Goal: Transaction & Acquisition: Purchase product/service

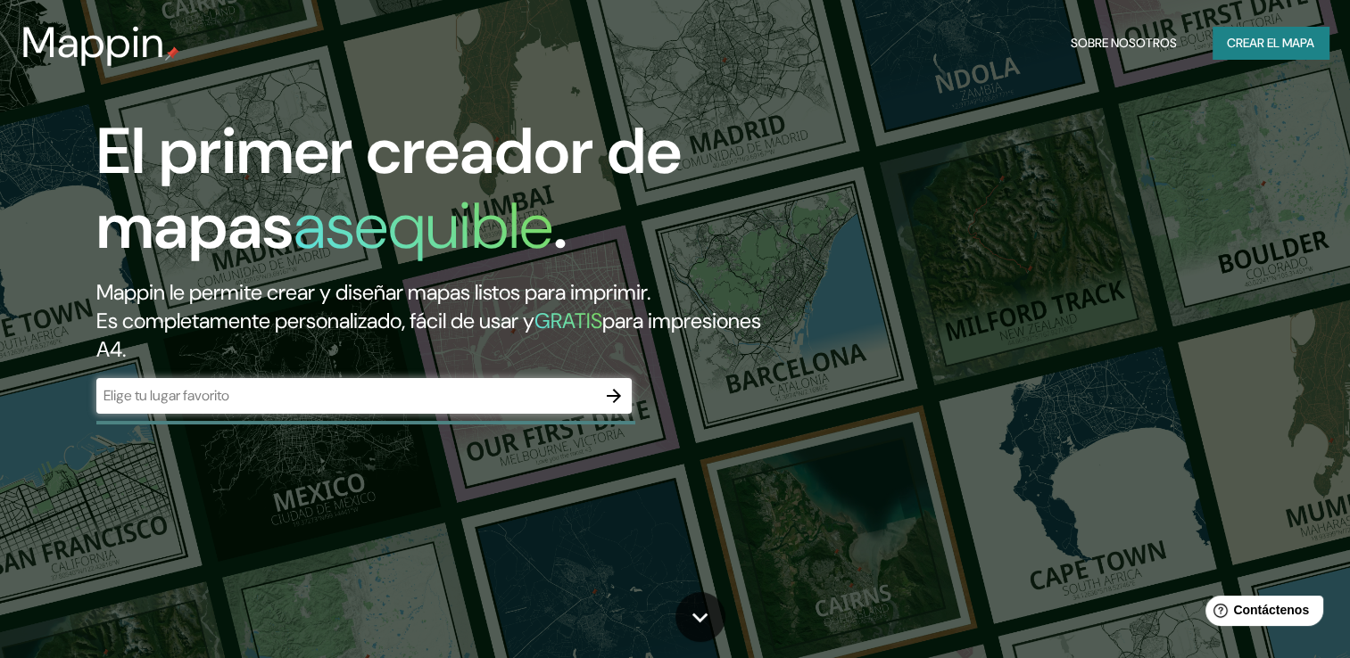
click at [391, 393] on input "text" at bounding box center [346, 395] width 500 height 21
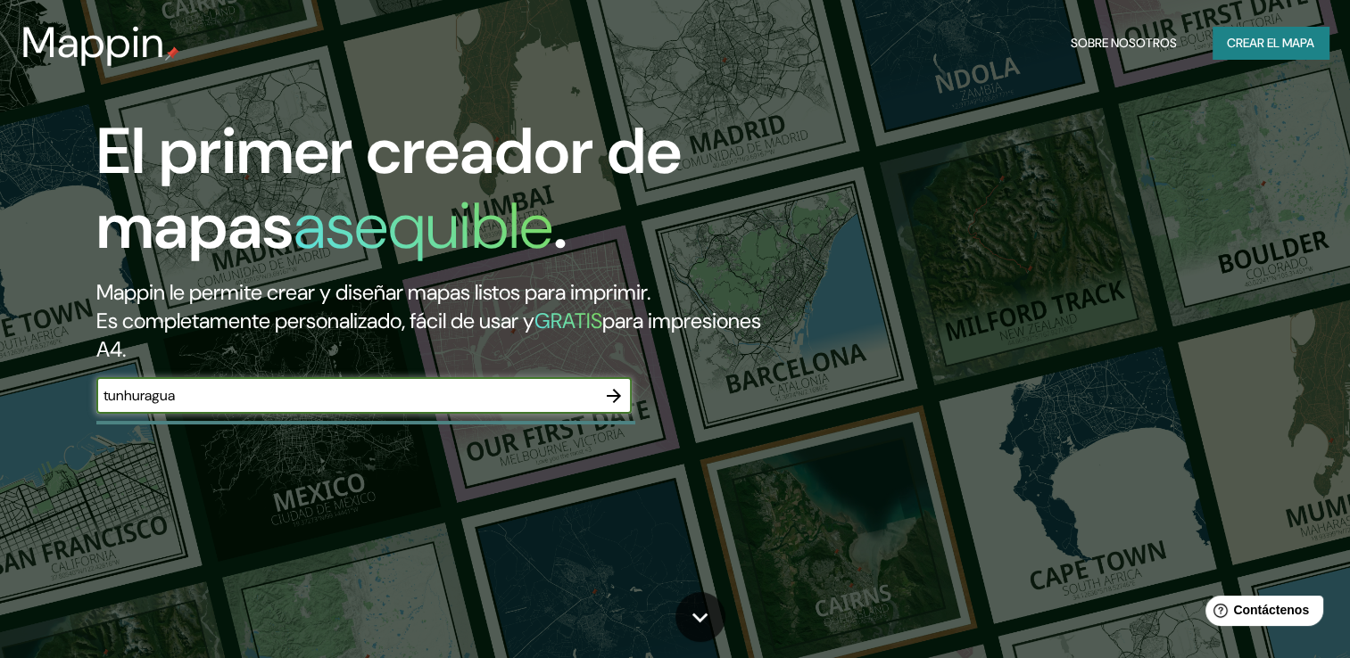
drag, startPoint x: 128, startPoint y: 394, endPoint x: 190, endPoint y: 402, distance: 62.9
click at [190, 402] on input "tunhuragua" at bounding box center [346, 395] width 500 height 21
type input "t"
drag, startPoint x: 311, startPoint y: 371, endPoint x: 360, endPoint y: 325, distance: 68.2
click at [348, 344] on div "El primer creador de mapas asequible . Mappin le permite crear y diseñar mapas …" at bounding box center [434, 273] width 810 height 318
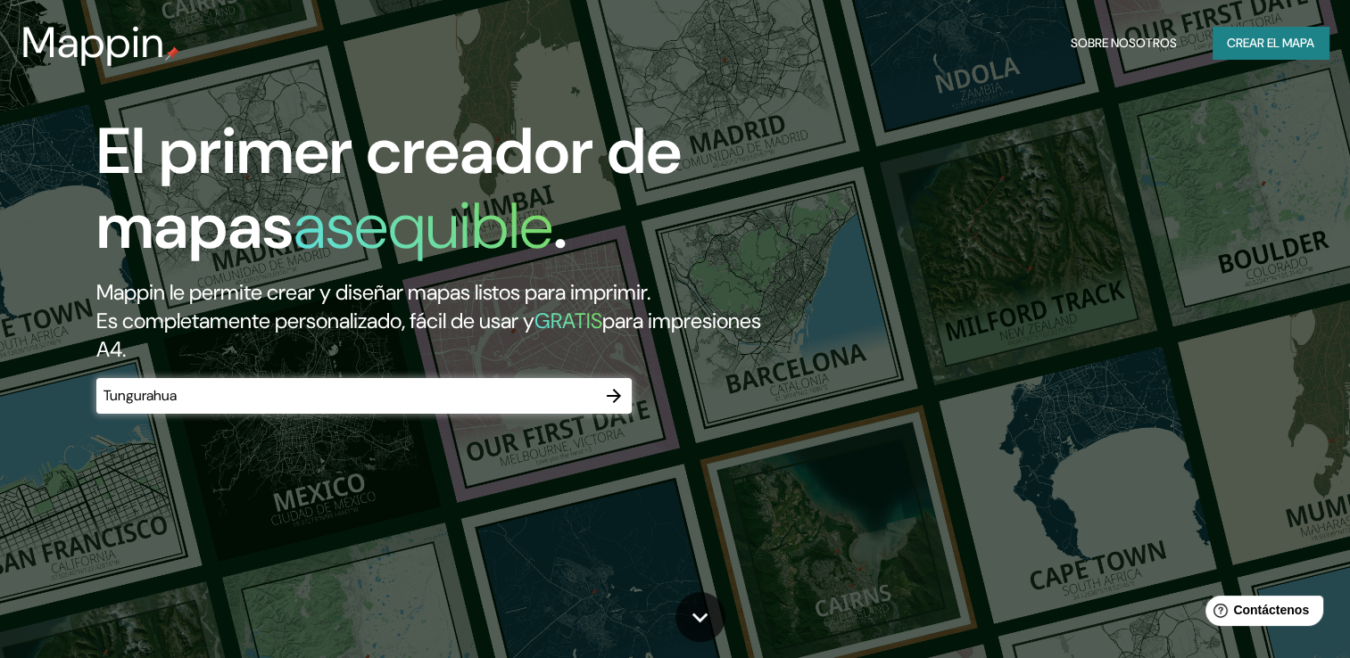
click at [567, 388] on input "Tungurahua" at bounding box center [346, 395] width 500 height 21
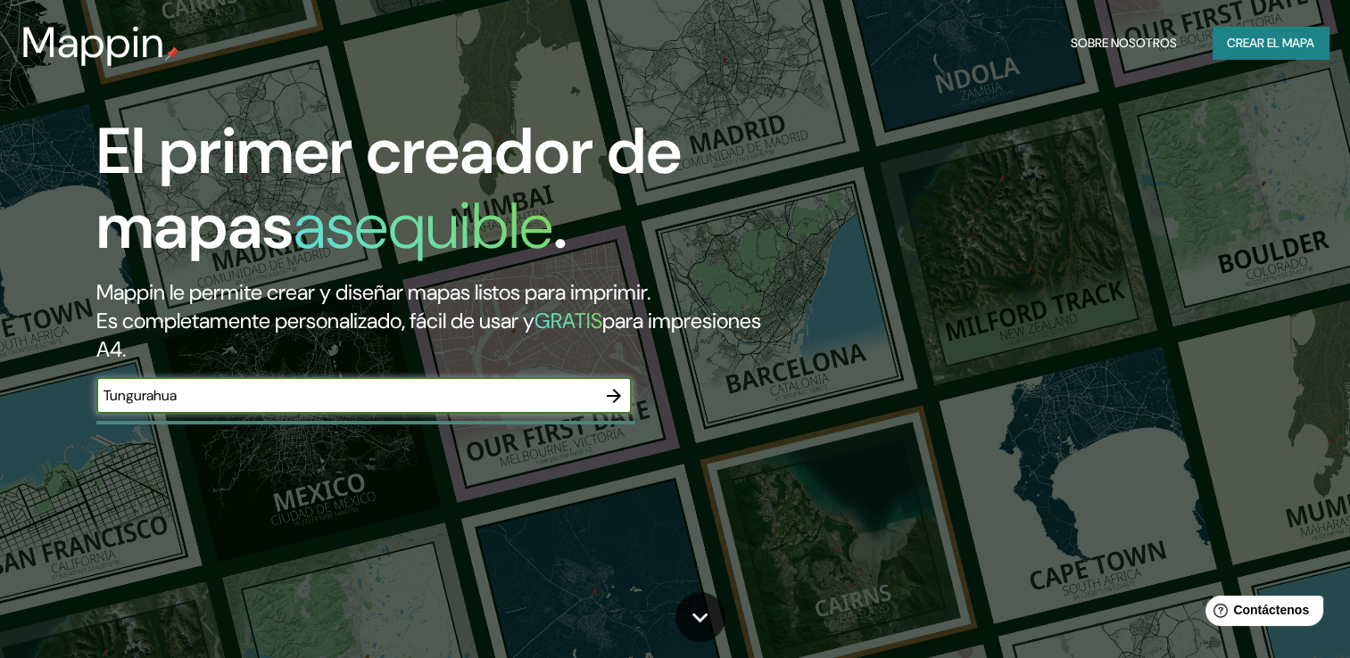
type input "Tungurahua"
click at [618, 398] on icon "button" at bounding box center [613, 395] width 21 height 21
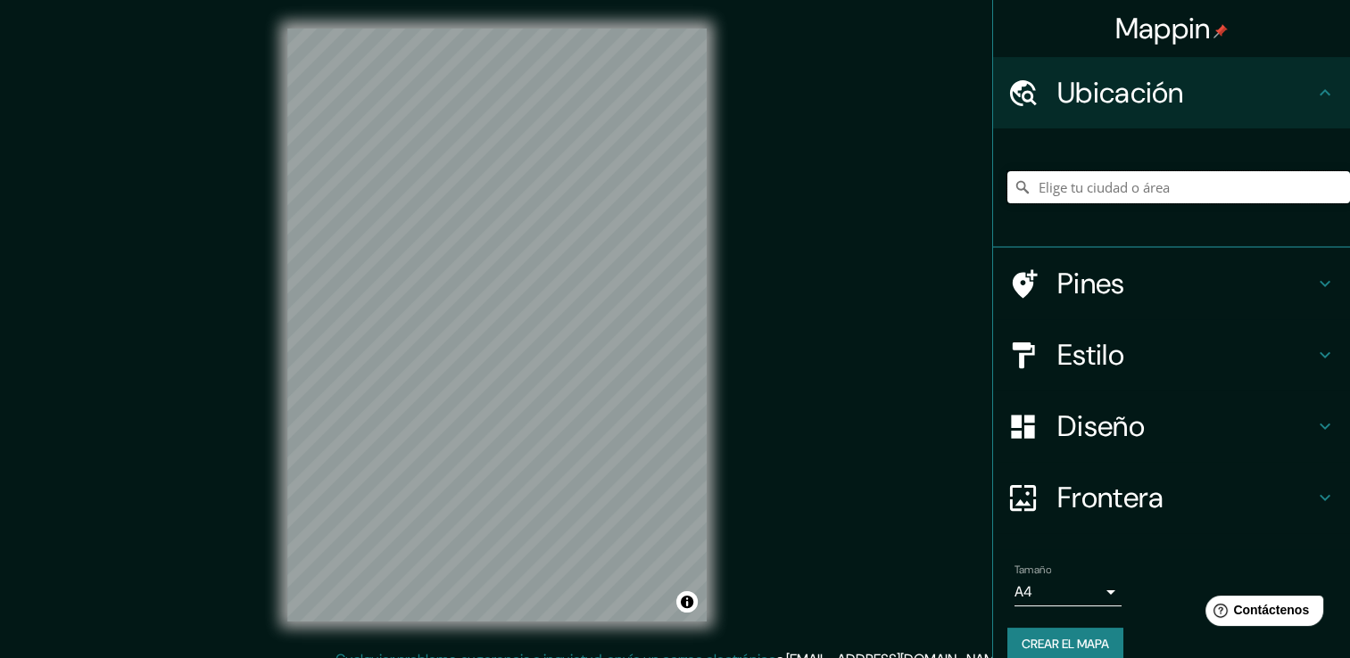
click at [1103, 194] on input "Elige tu ciudad o área" at bounding box center [1178, 187] width 343 height 32
click at [1102, 509] on h4 "Frontera" at bounding box center [1185, 498] width 257 height 36
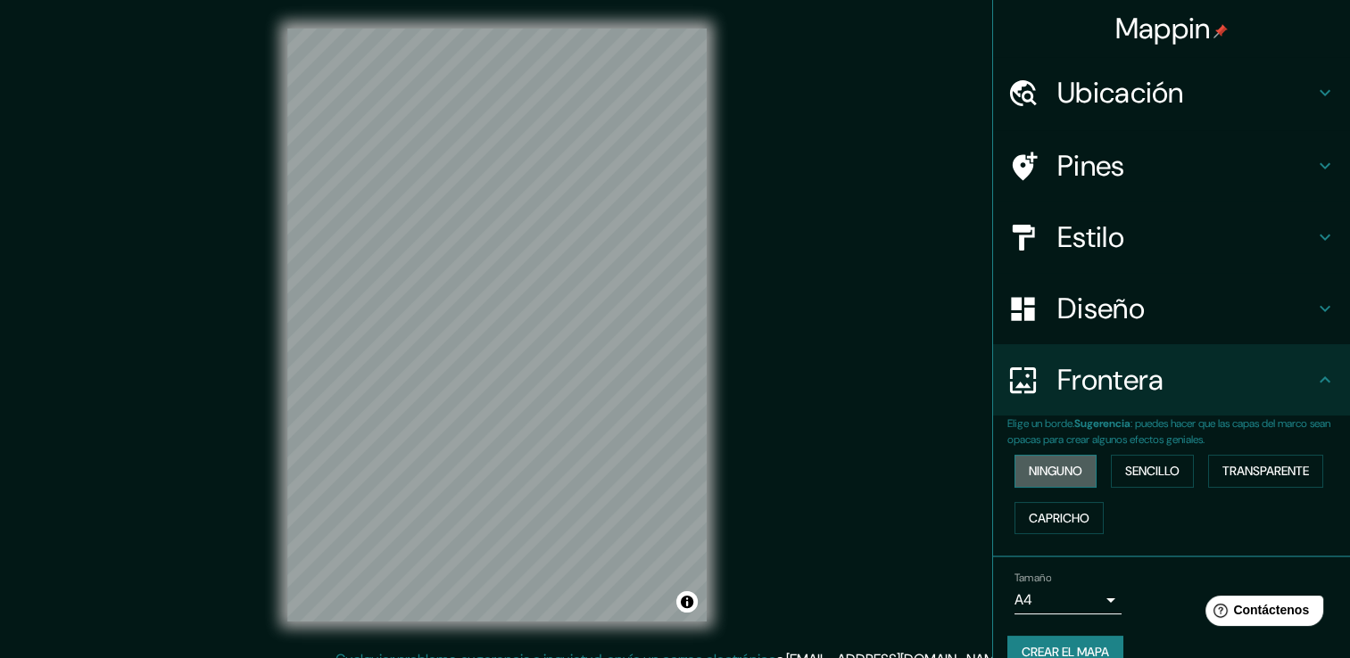
click at [1045, 470] on font "Ninguno" at bounding box center [1056, 471] width 54 height 22
click at [1153, 470] on font "Sencillo" at bounding box center [1152, 471] width 54 height 22
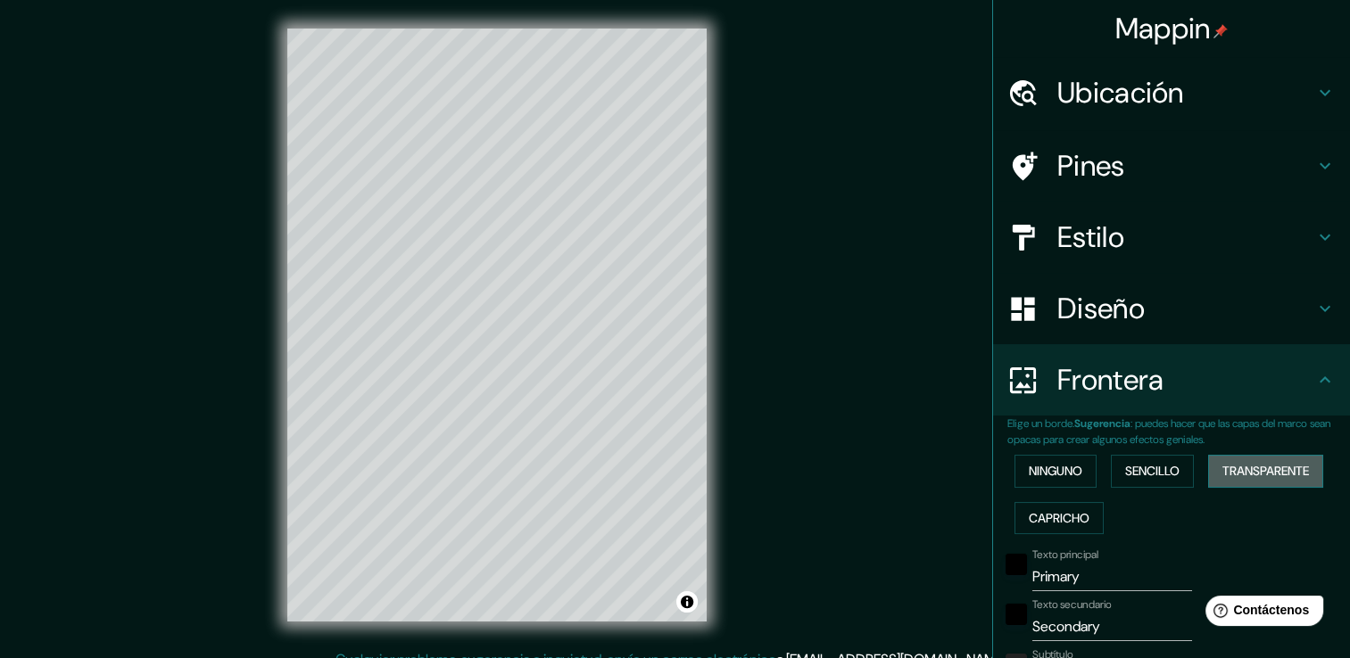
click at [1260, 471] on font "Transparente" at bounding box center [1265, 471] width 87 height 22
click at [1029, 509] on font "Capricho" at bounding box center [1059, 519] width 61 height 22
click at [1039, 479] on font "Ninguno" at bounding box center [1056, 471] width 54 height 22
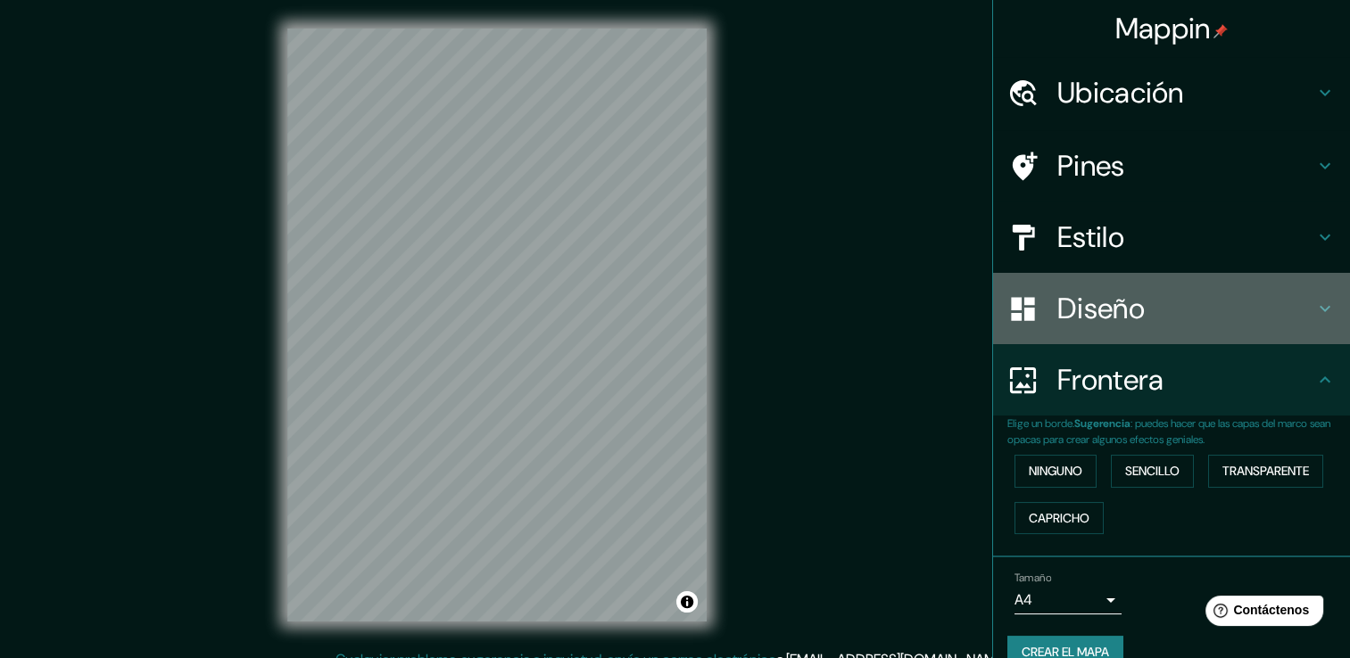
click at [1121, 306] on h4 "Diseño" at bounding box center [1185, 309] width 257 height 36
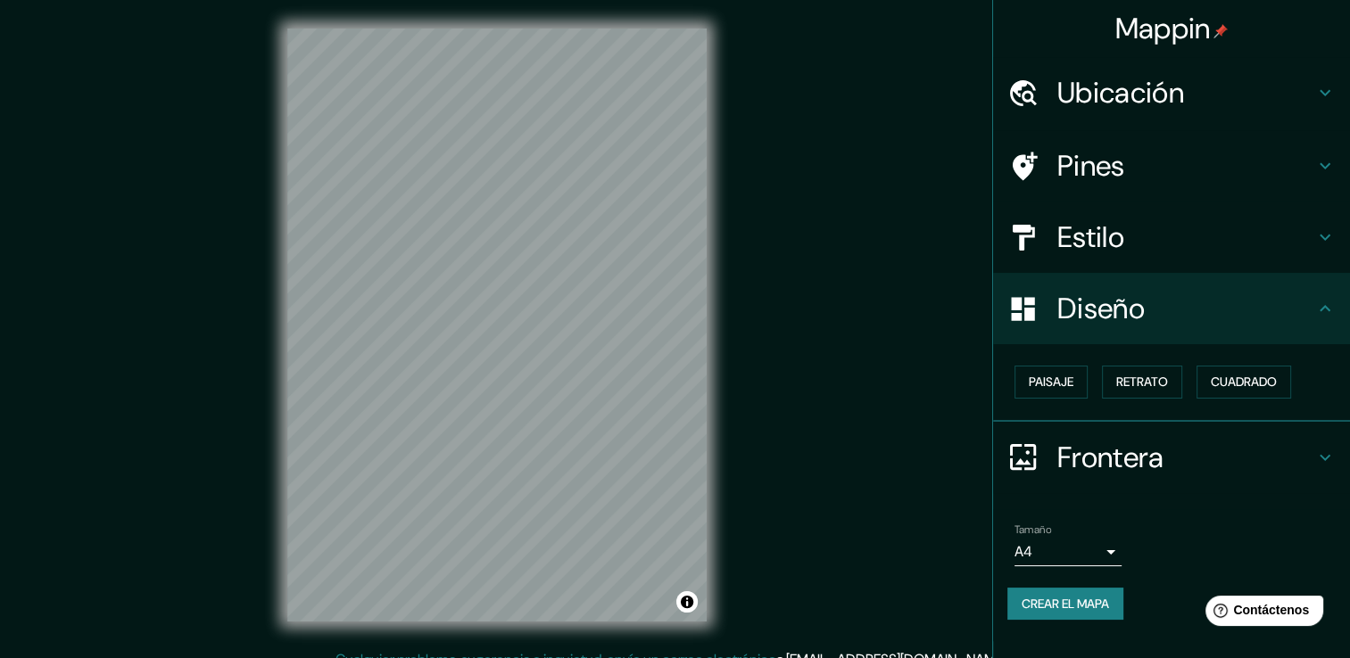
click at [1078, 87] on h4 "Ubicación" at bounding box center [1185, 93] width 257 height 36
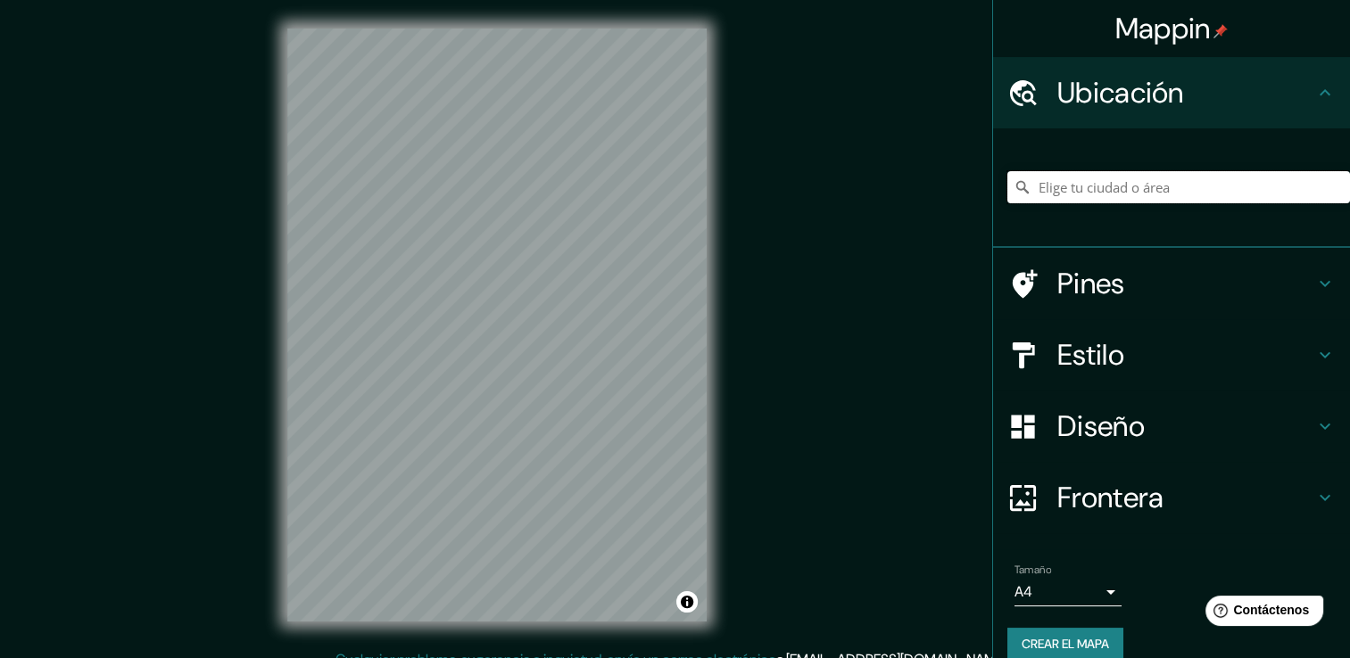
click at [1081, 187] on input "Elige tu ciudad o área" at bounding box center [1178, 187] width 343 height 32
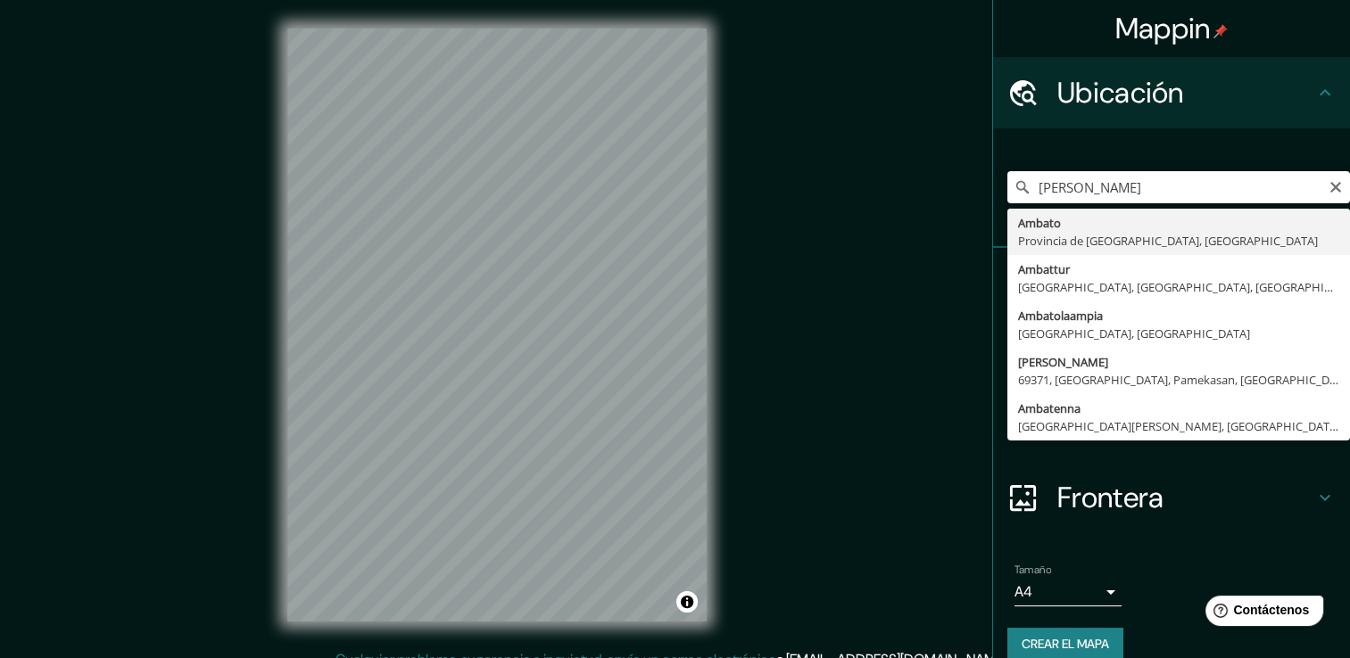
type input "Ambato, [GEOGRAPHIC_DATA], [GEOGRAPHIC_DATA]"
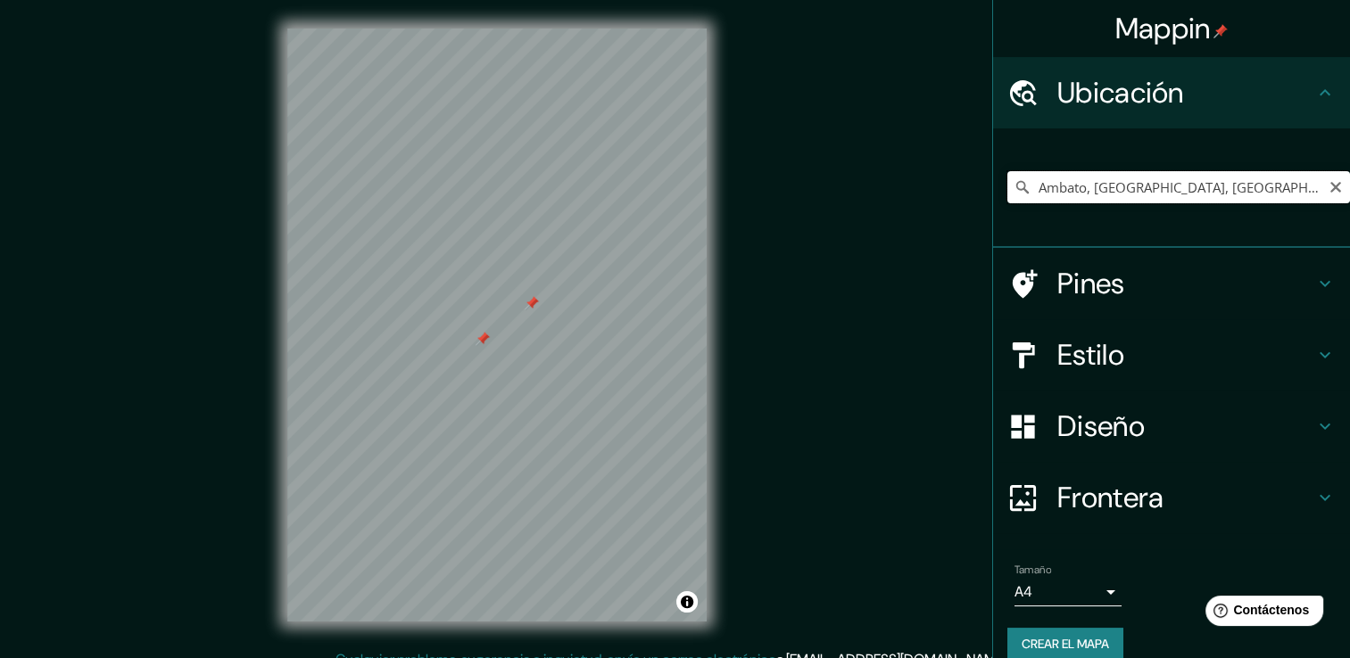
click at [1095, 190] on input "Ambato, [GEOGRAPHIC_DATA], [GEOGRAPHIC_DATA]" at bounding box center [1178, 187] width 343 height 32
drag, startPoint x: 534, startPoint y: 295, endPoint x: 527, endPoint y: 305, distance: 12.1
click at [527, 305] on div at bounding box center [532, 303] width 14 height 14
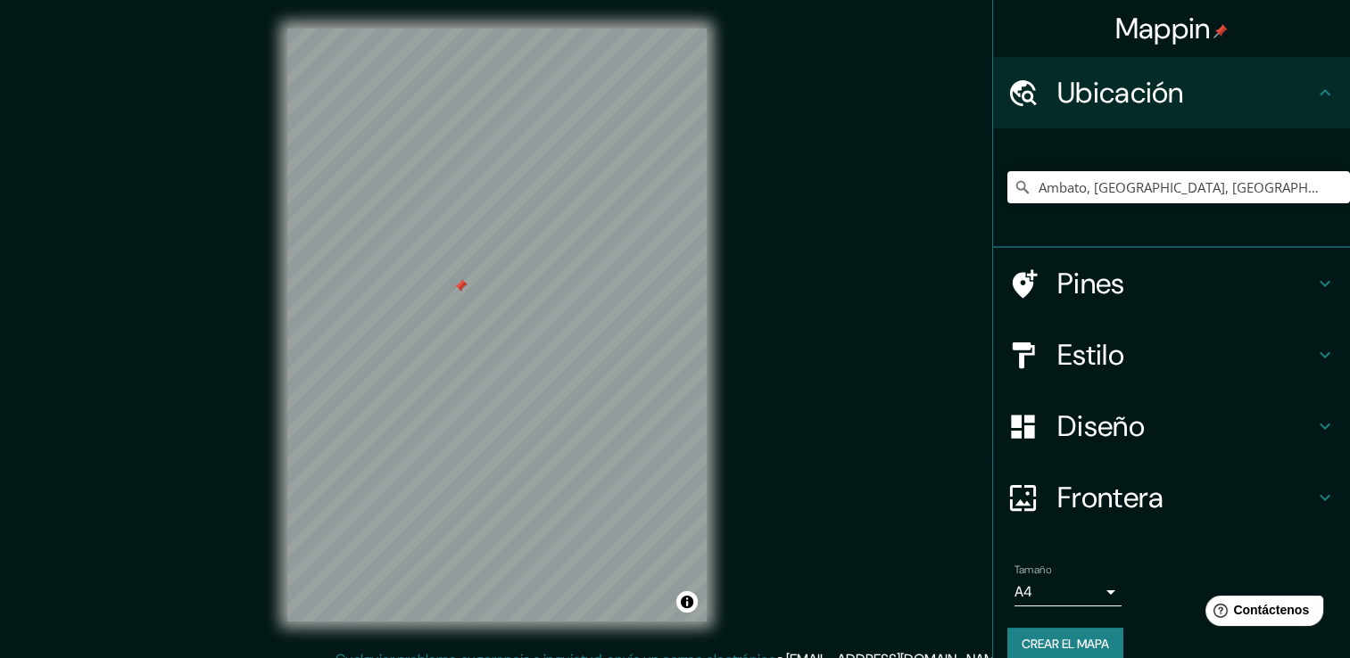
click at [456, 280] on div at bounding box center [460, 286] width 14 height 14
click at [1267, 327] on div "Estilo" at bounding box center [1171, 354] width 357 height 71
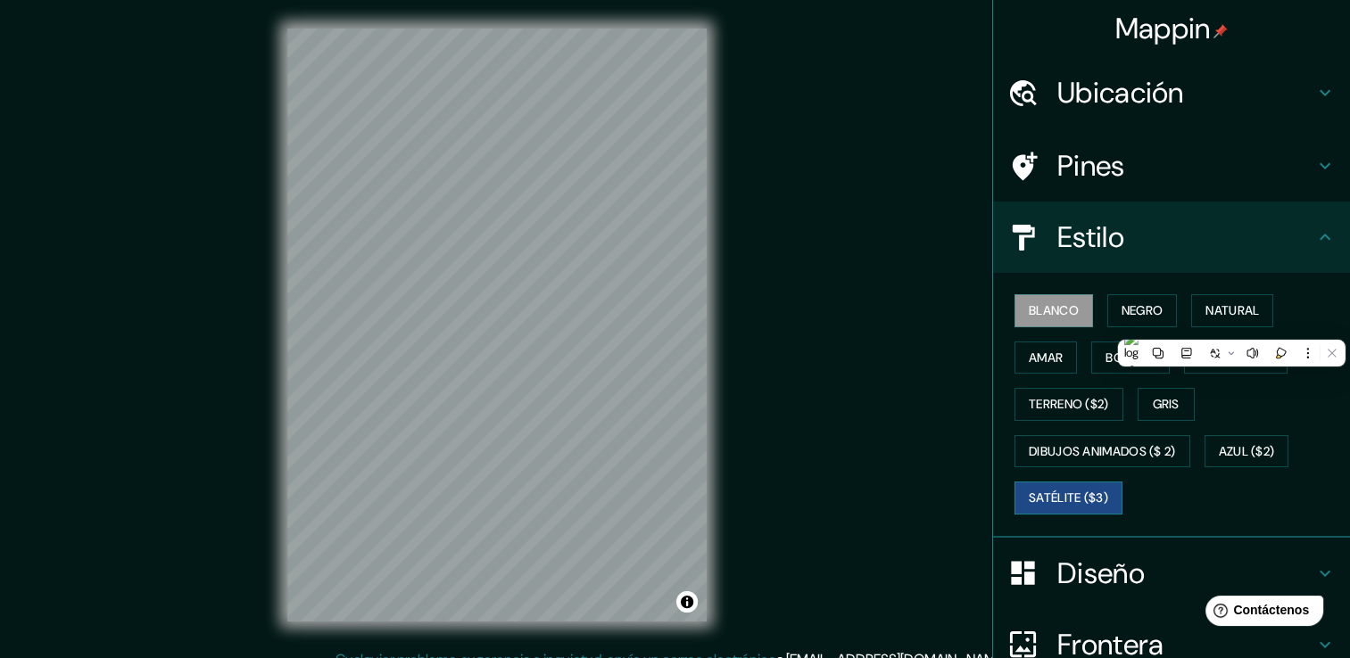
click at [1096, 493] on font "Satélite ($3)" at bounding box center [1068, 498] width 79 height 22
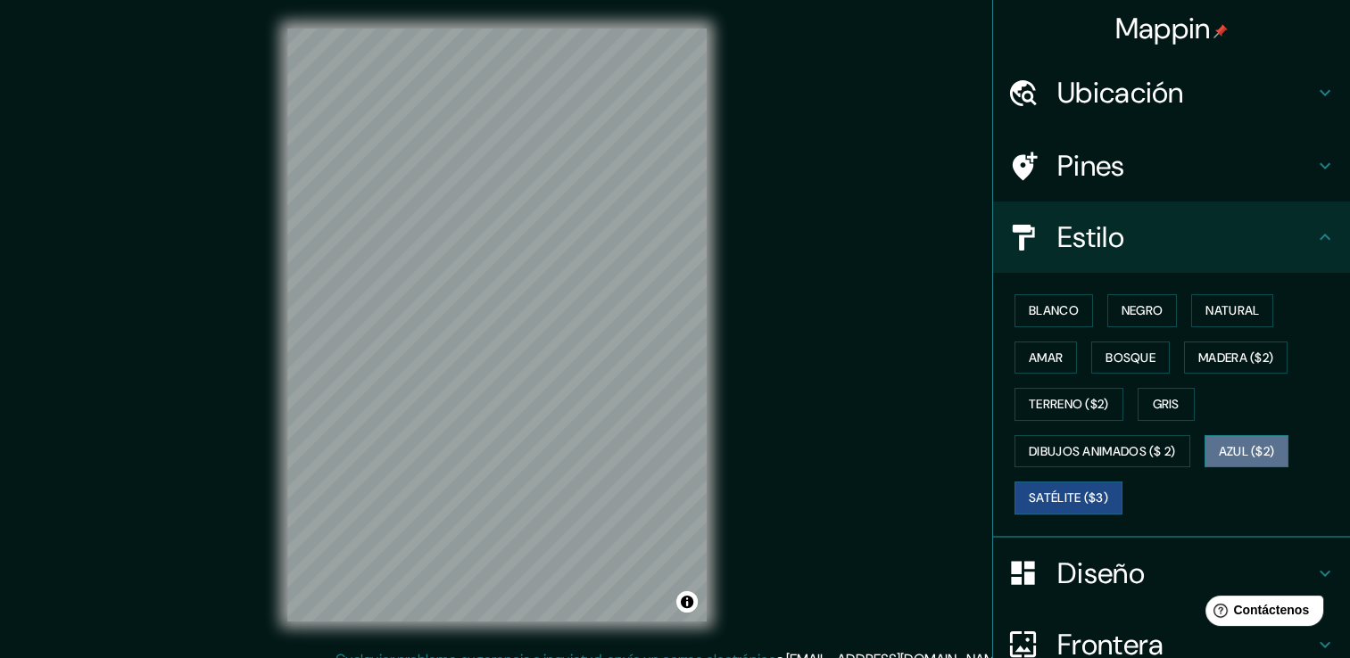
click at [1232, 451] on font "Azul ($2)" at bounding box center [1247, 452] width 56 height 22
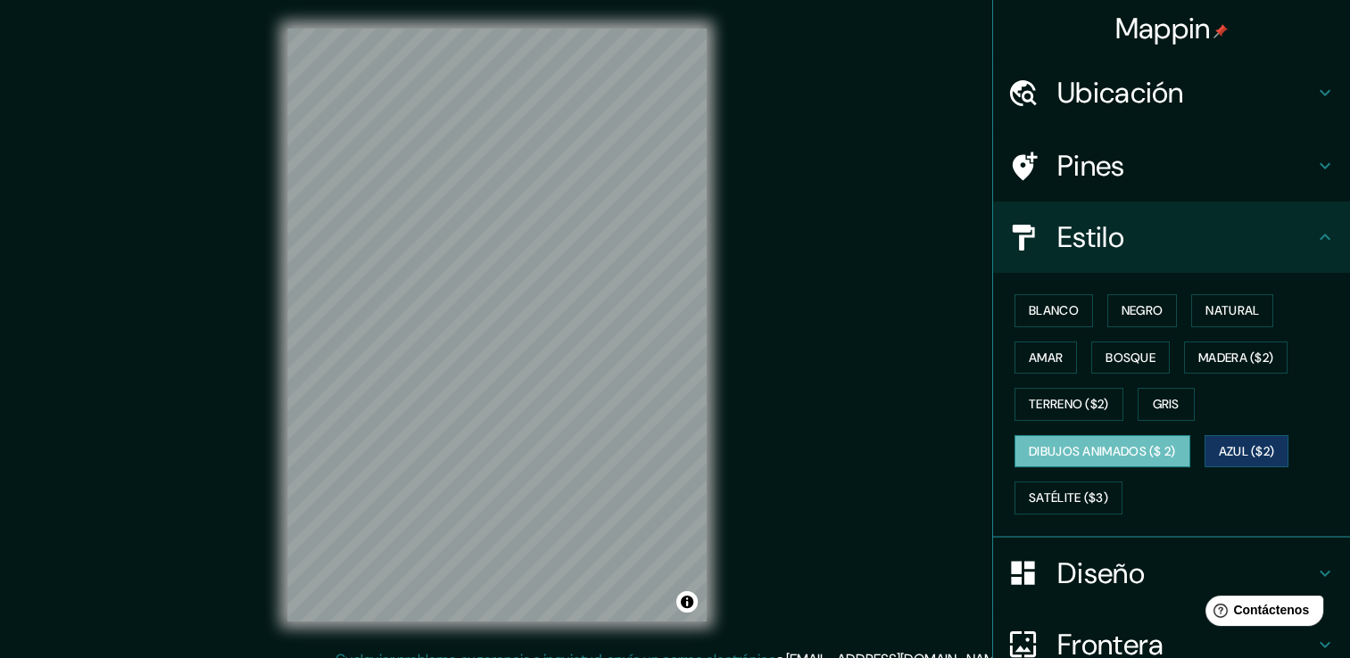
click at [1128, 444] on font "Dibujos animados ($ 2)" at bounding box center [1102, 452] width 147 height 22
click at [1153, 402] on font "Gris" at bounding box center [1166, 404] width 27 height 22
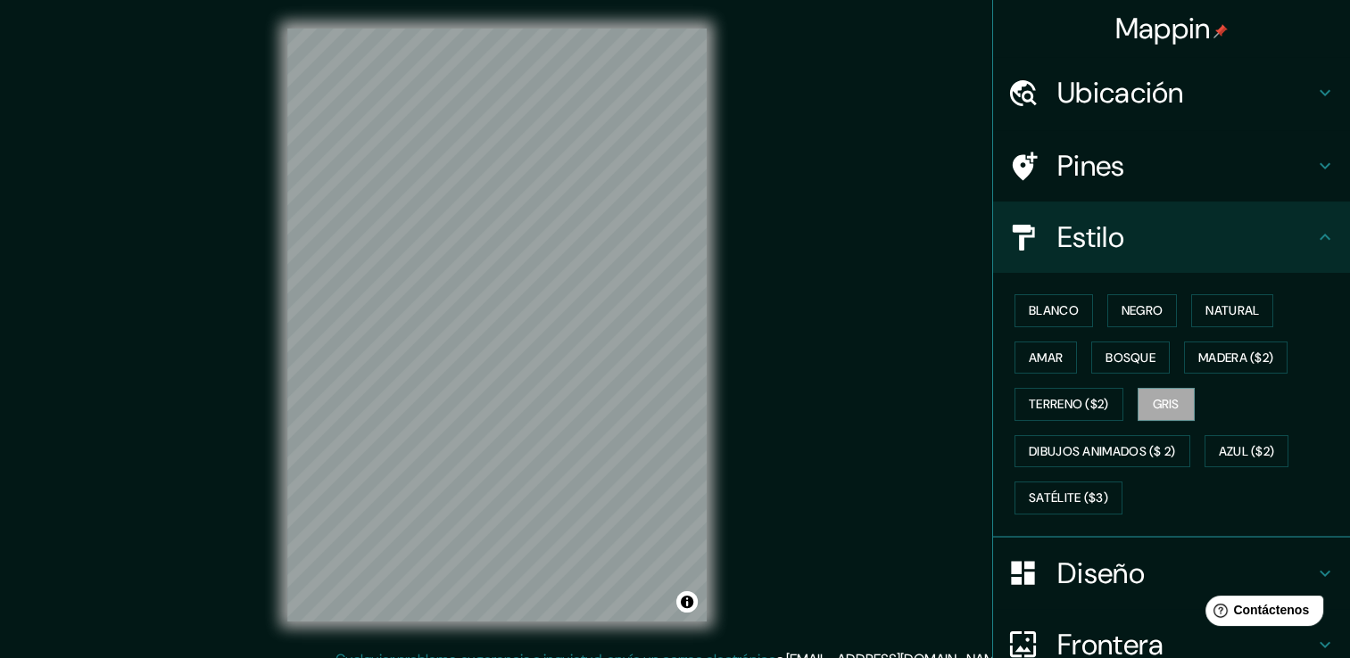
click at [1119, 402] on div "Blanco Negro Natural Amar Bosque Madera ($2) Terreno ($2) Gris Dibujos animados…" at bounding box center [1178, 404] width 343 height 235
click at [1072, 410] on font "Terreno ($2)" at bounding box center [1069, 404] width 80 height 22
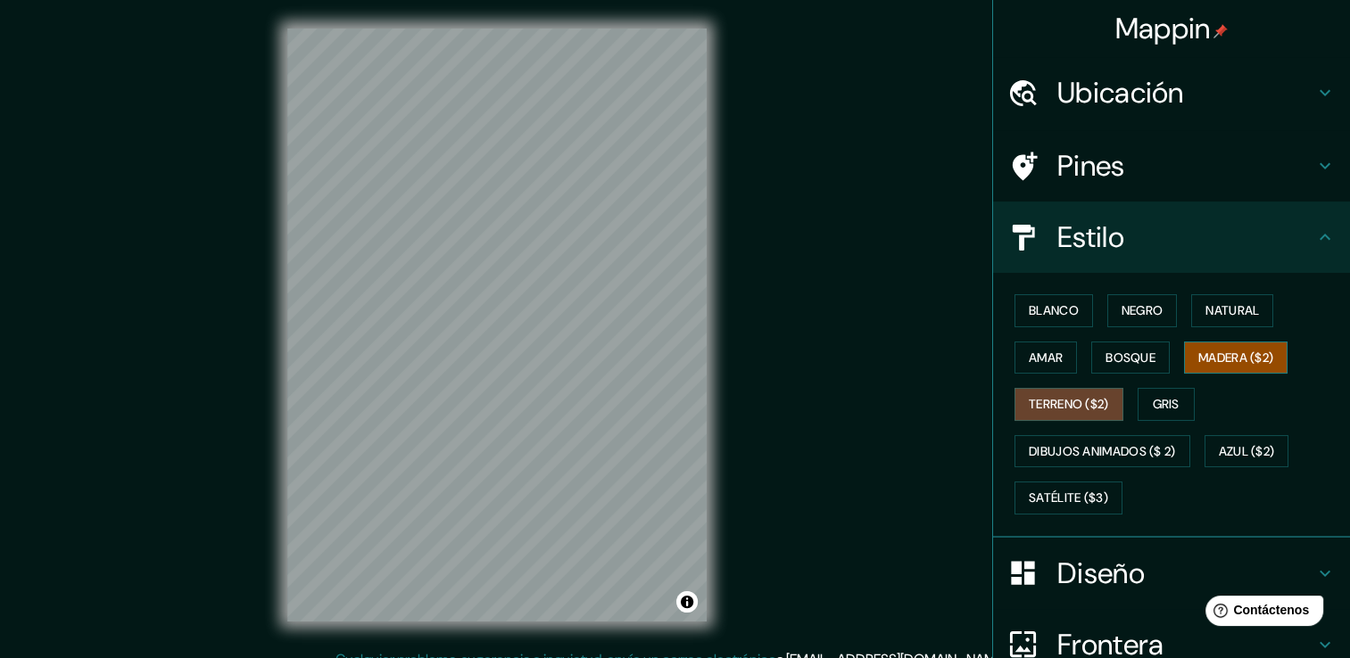
click at [1217, 351] on font "Madera ($2)" at bounding box center [1235, 358] width 75 height 22
click at [1115, 363] on font "Bosque" at bounding box center [1131, 358] width 50 height 22
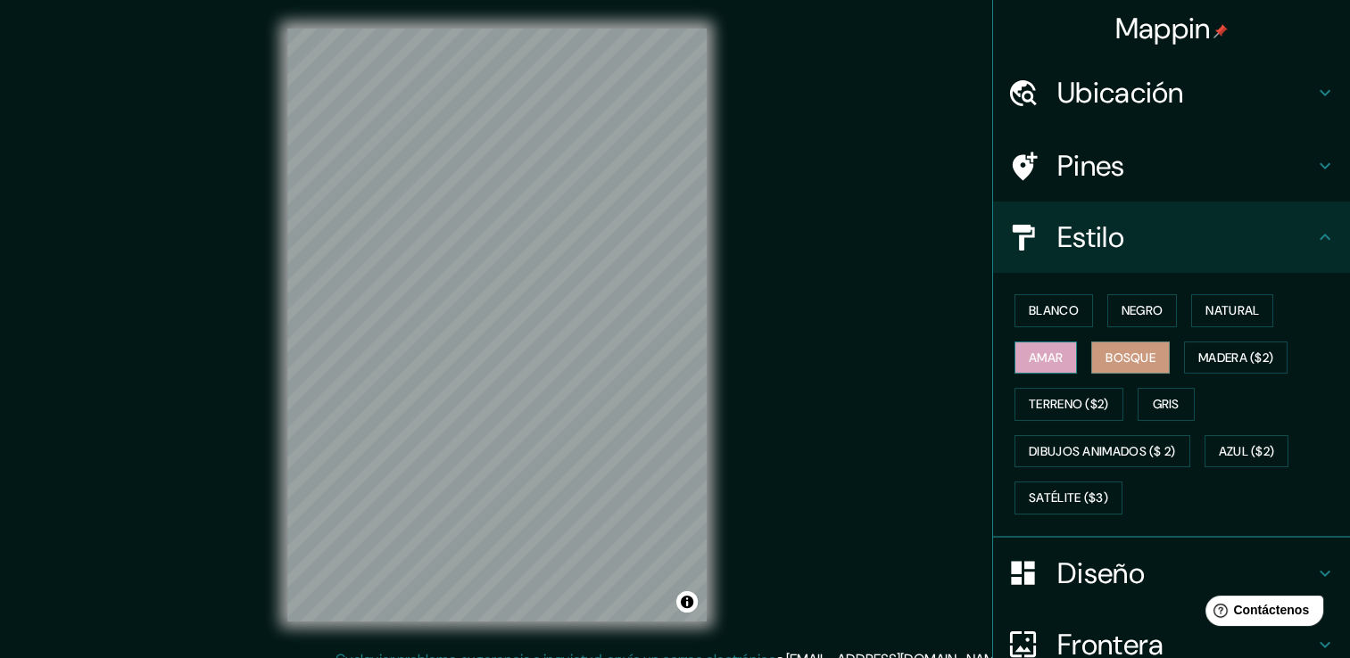
click at [1053, 362] on button "Amar" at bounding box center [1046, 358] width 62 height 33
click at [1222, 319] on font "Natural" at bounding box center [1232, 311] width 54 height 22
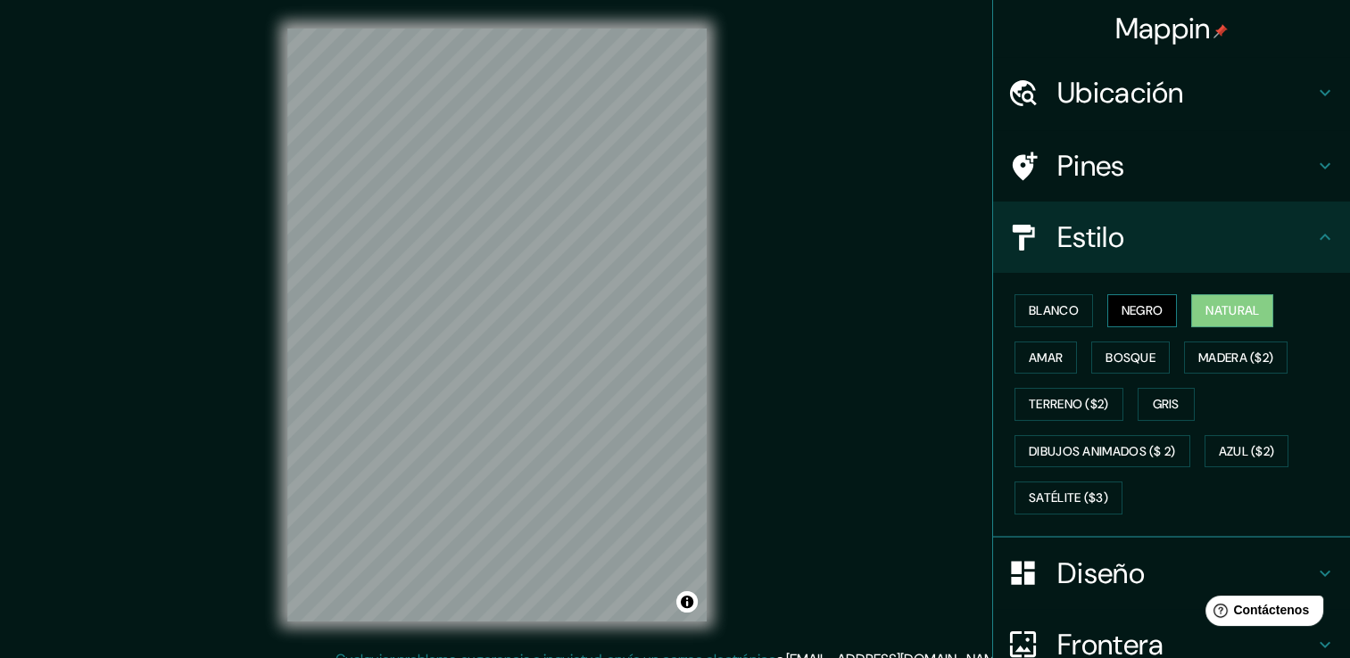
click at [1125, 311] on font "Negro" at bounding box center [1143, 311] width 42 height 22
click at [1064, 315] on font "Blanco" at bounding box center [1054, 311] width 50 height 22
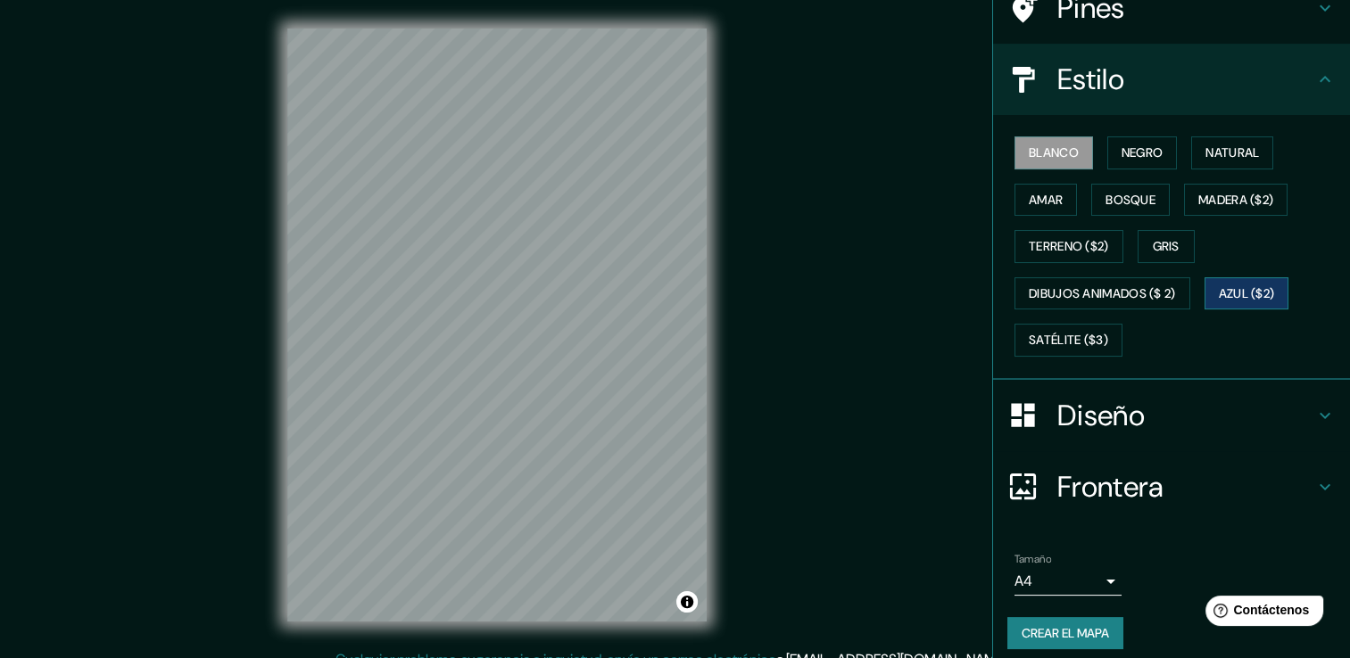
scroll to position [167, 0]
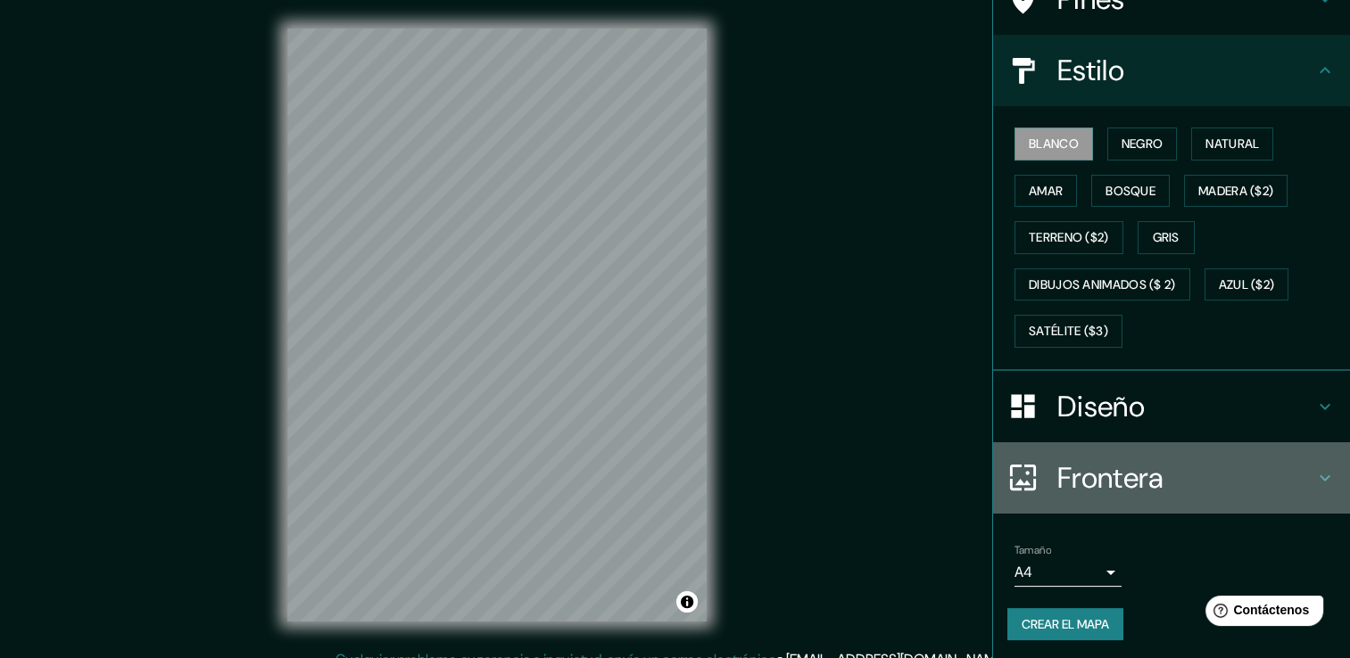
click at [1174, 480] on h4 "Frontera" at bounding box center [1185, 478] width 257 height 36
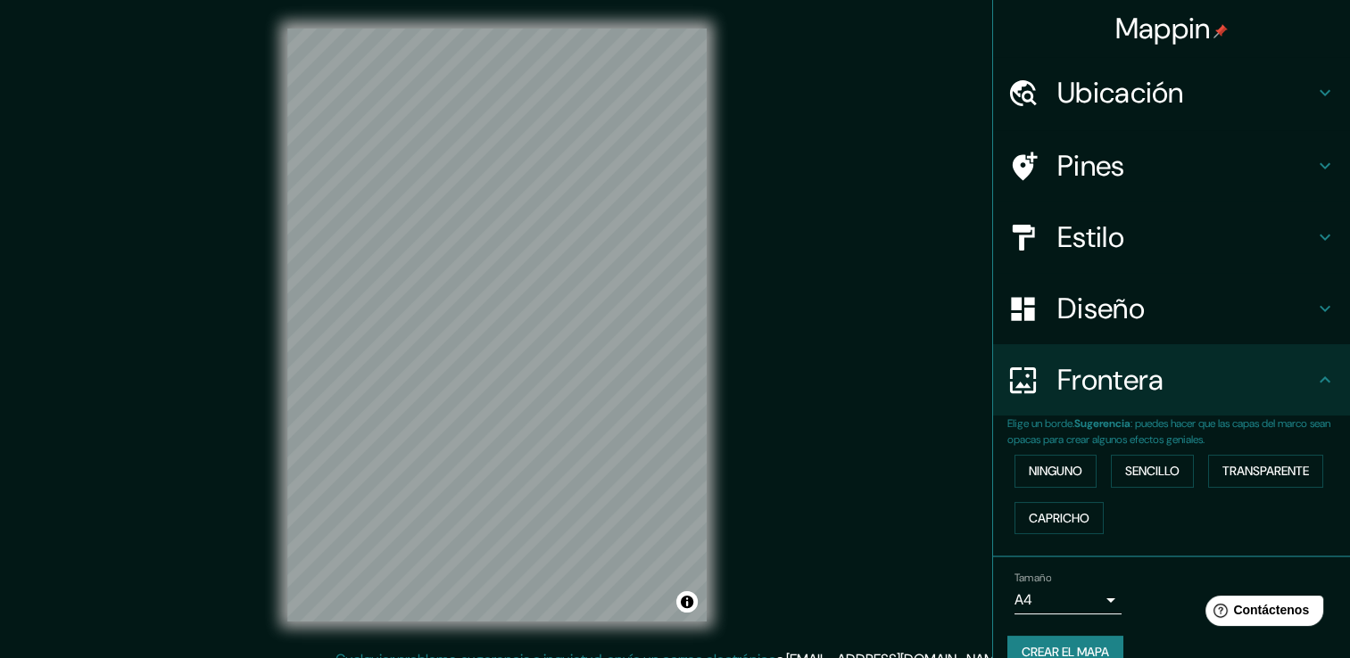
scroll to position [0, 0]
click at [1121, 246] on h4 "Estilo" at bounding box center [1185, 237] width 257 height 36
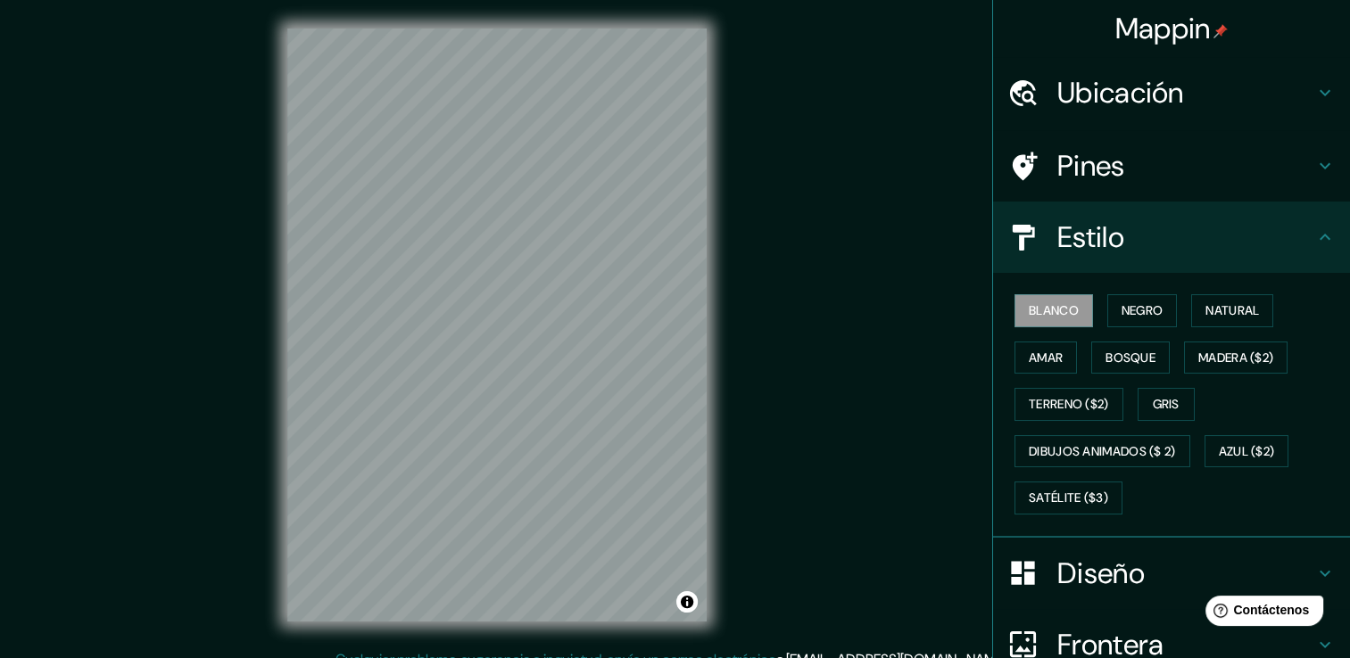
click at [1121, 246] on h4 "Estilo" at bounding box center [1185, 237] width 257 height 36
click at [1053, 493] on font "Satélite ($3)" at bounding box center [1068, 498] width 79 height 22
click at [1063, 305] on font "Blanco" at bounding box center [1054, 311] width 50 height 22
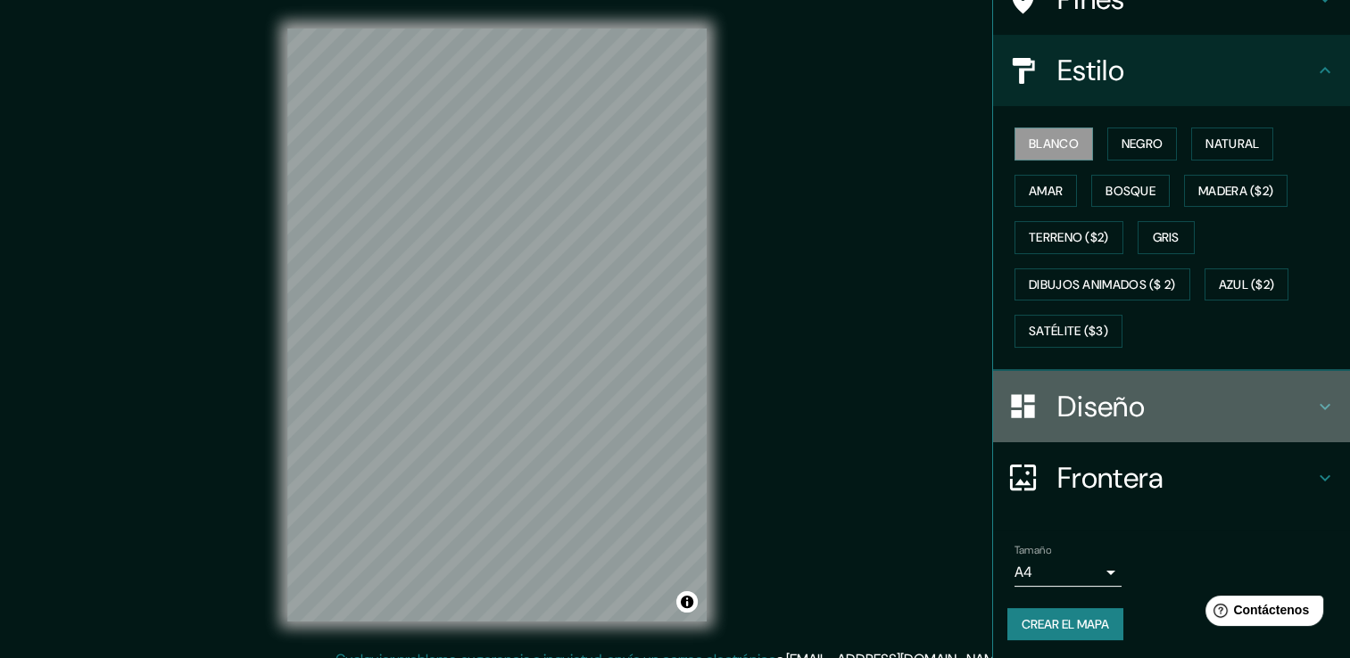
click at [1139, 417] on h4 "Diseño" at bounding box center [1185, 407] width 257 height 36
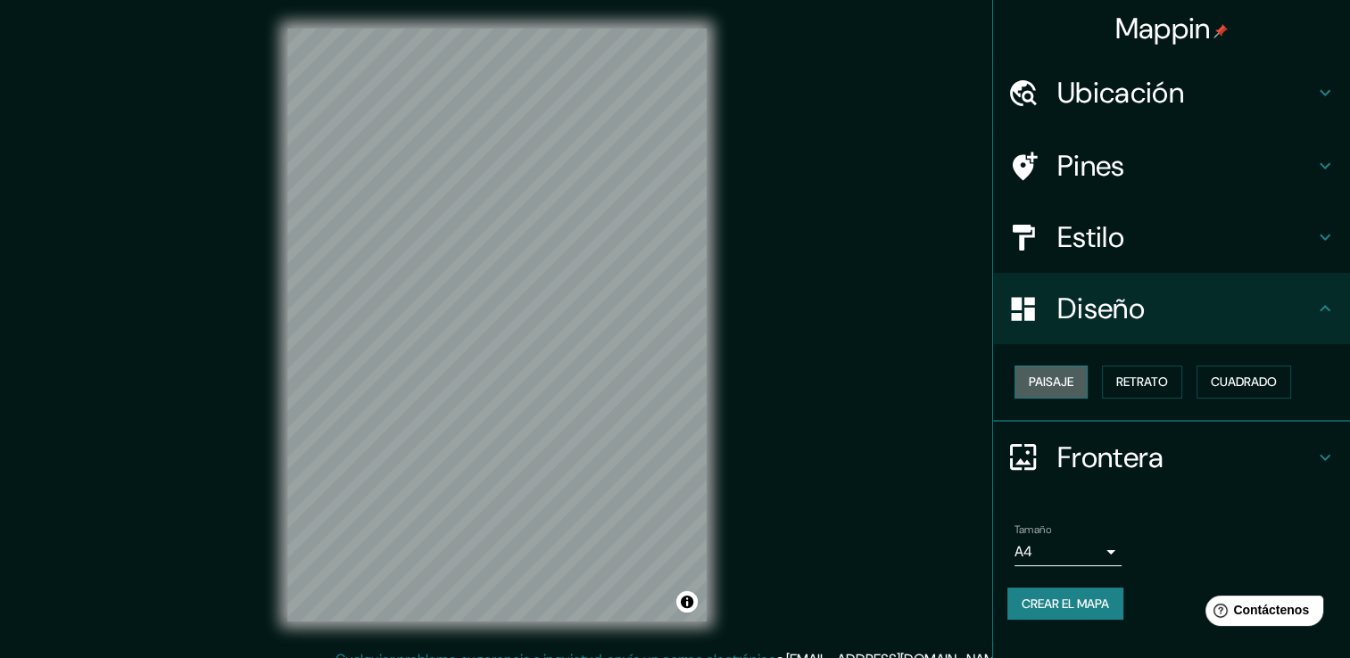
click at [1045, 387] on font "Paisaje" at bounding box center [1051, 382] width 45 height 22
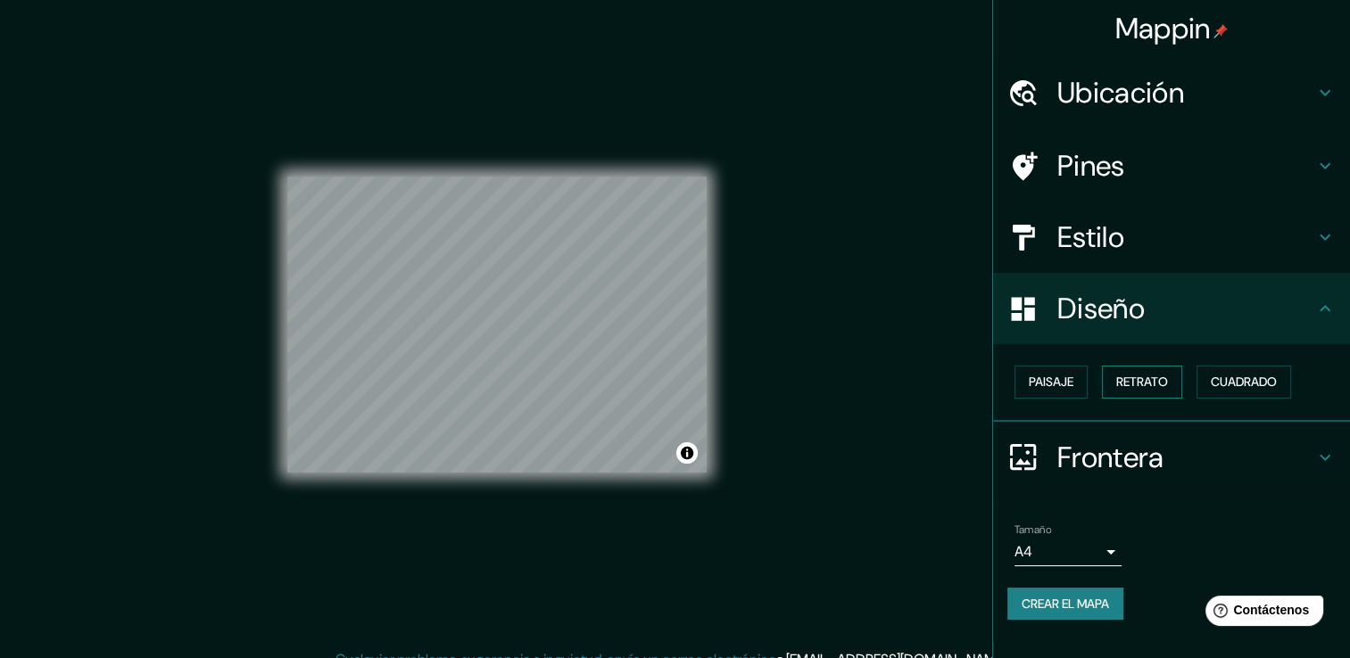
click at [1122, 382] on font "Retrato" at bounding box center [1142, 382] width 52 height 22
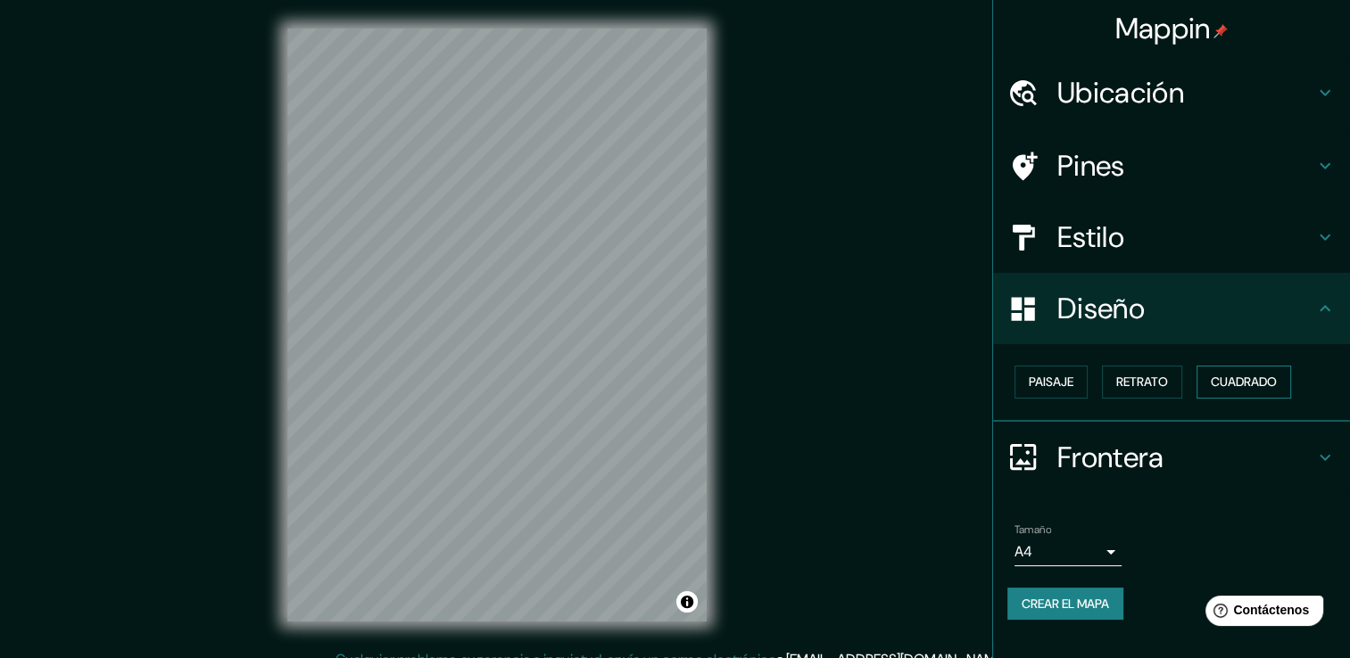
click at [1224, 368] on button "Cuadrado" at bounding box center [1244, 382] width 95 height 33
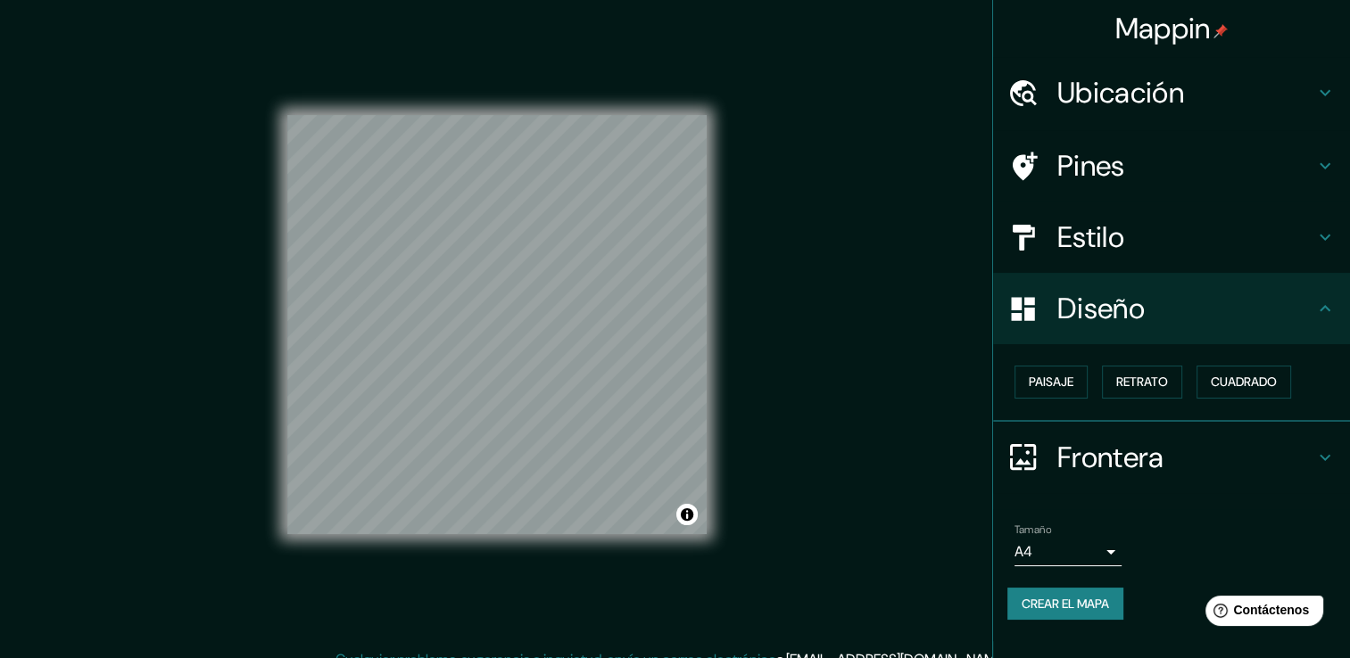
click at [1174, 95] on h4 "Ubicación" at bounding box center [1185, 93] width 257 height 36
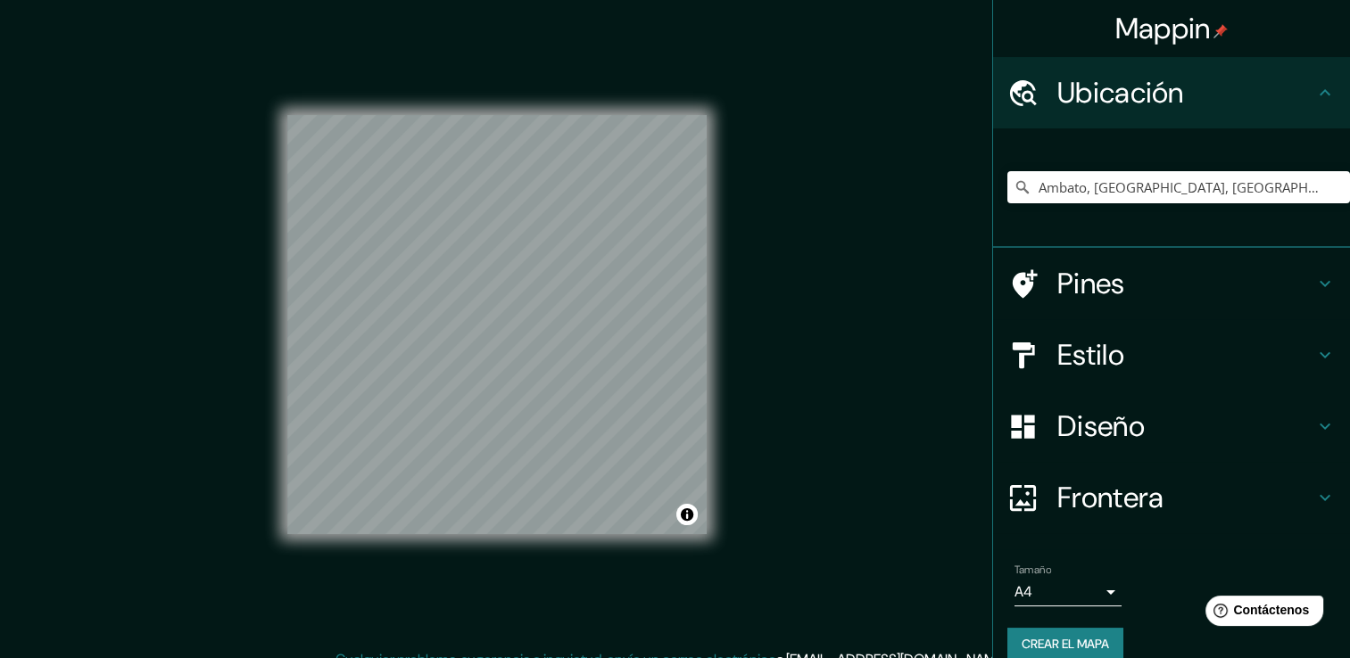
click at [1174, 95] on h4 "Ubicación" at bounding box center [1185, 93] width 257 height 36
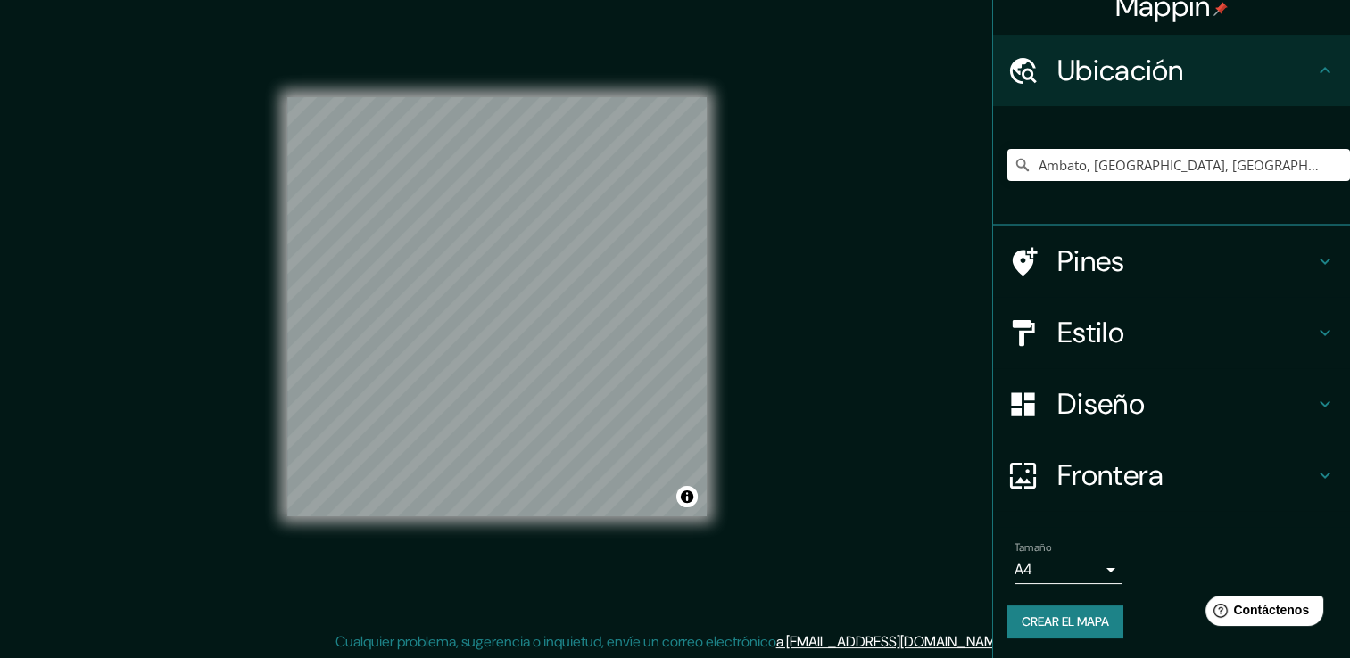
scroll to position [20, 0]
